Goal: Task Accomplishment & Management: Manage account settings

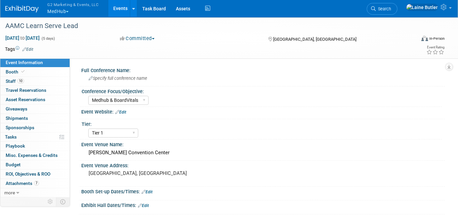
select select "Medhub & BoardVitals"
select select "Tier 1"
click at [64, 12] on button "G2 Marketing & Events, LLC MedHub" at bounding box center [77, 8] width 60 height 17
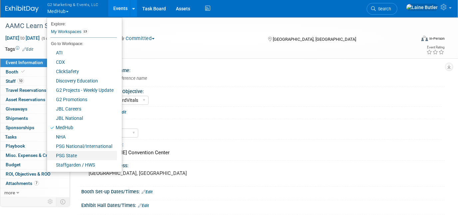
click at [81, 154] on link "PSG State" at bounding box center [82, 155] width 70 height 9
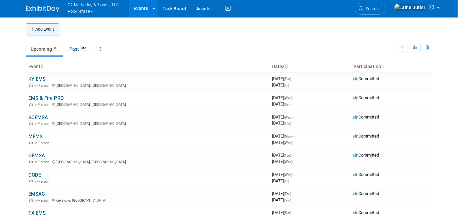
click at [37, 31] on button "Add Event" at bounding box center [42, 29] width 33 height 12
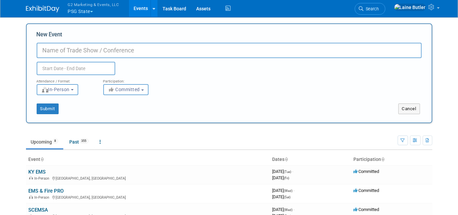
paste input "SMEMSIC"
type input "SMEMSIC"
click at [39, 73] on body "G2 Marketing & Events, LLC PSG State Explore: My Workspaces 13 Go to Workspace:…" at bounding box center [229, 107] width 458 height 215
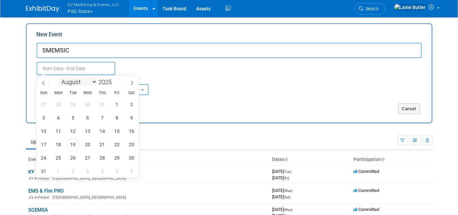
click at [90, 82] on select "January February March April May June July August September October November De…" at bounding box center [78, 82] width 38 height 8
select select "9"
click at [59, 78] on select "January February March April May June July August September October November De…" at bounding box center [78, 82] width 38 height 8
click at [101, 108] on span "2" at bounding box center [102, 104] width 13 height 13
click at [134, 101] on span "4" at bounding box center [131, 104] width 13 height 13
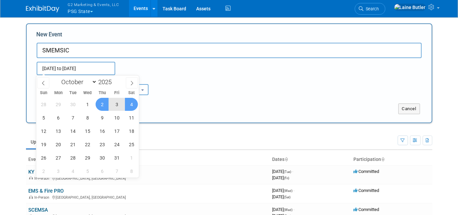
type input "Oct 2, 2025 to Oct 4, 2025"
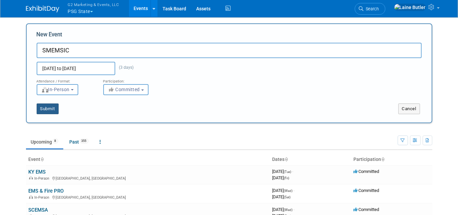
click at [45, 107] on button "Submit" at bounding box center [48, 108] width 22 height 11
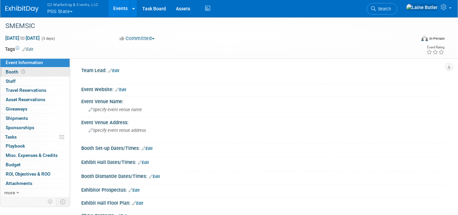
click at [30, 70] on link "Booth" at bounding box center [34, 71] width 69 height 9
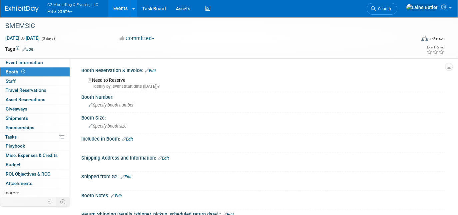
click at [151, 71] on link "Edit" at bounding box center [150, 70] width 11 height 5
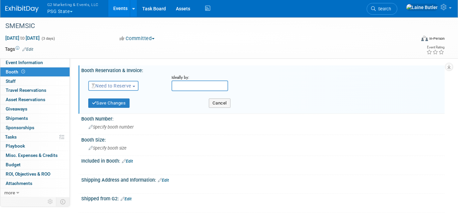
click at [122, 88] on span "Need to Reserve" at bounding box center [112, 85] width 40 height 5
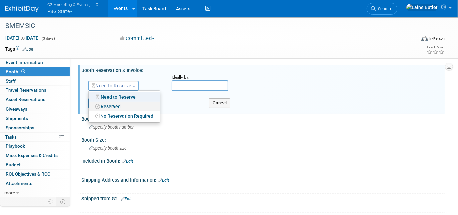
click at [112, 105] on link "Reserved" at bounding box center [124, 106] width 71 height 9
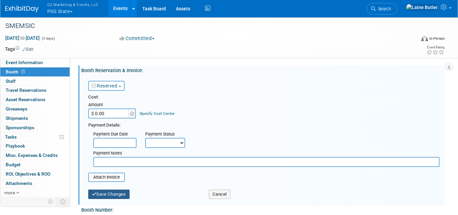
click at [99, 189] on button "Save Changes" at bounding box center [108, 193] width 41 height 9
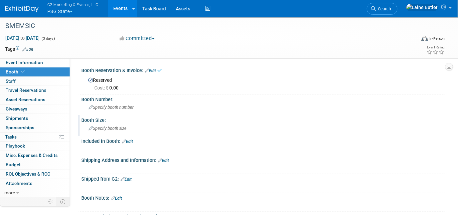
click at [107, 130] on div "Specify booth size" at bounding box center [263, 128] width 354 height 10
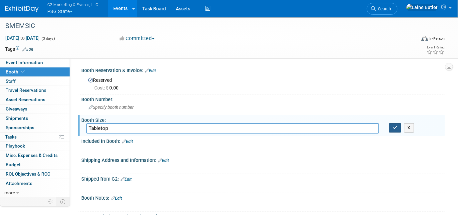
type input "Tabletop"
click at [396, 126] on icon "button" at bounding box center [395, 127] width 5 height 4
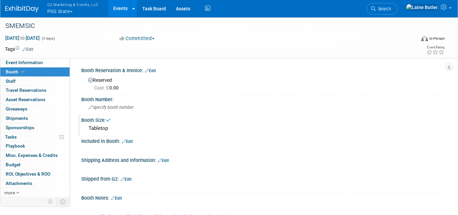
click at [130, 141] on link "Edit" at bounding box center [127, 141] width 11 height 5
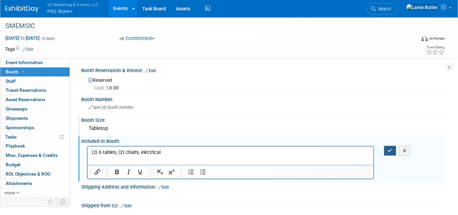
click at [389, 148] on icon "button" at bounding box center [390, 150] width 5 height 5
